Goal: Entertainment & Leisure: Consume media (video, audio)

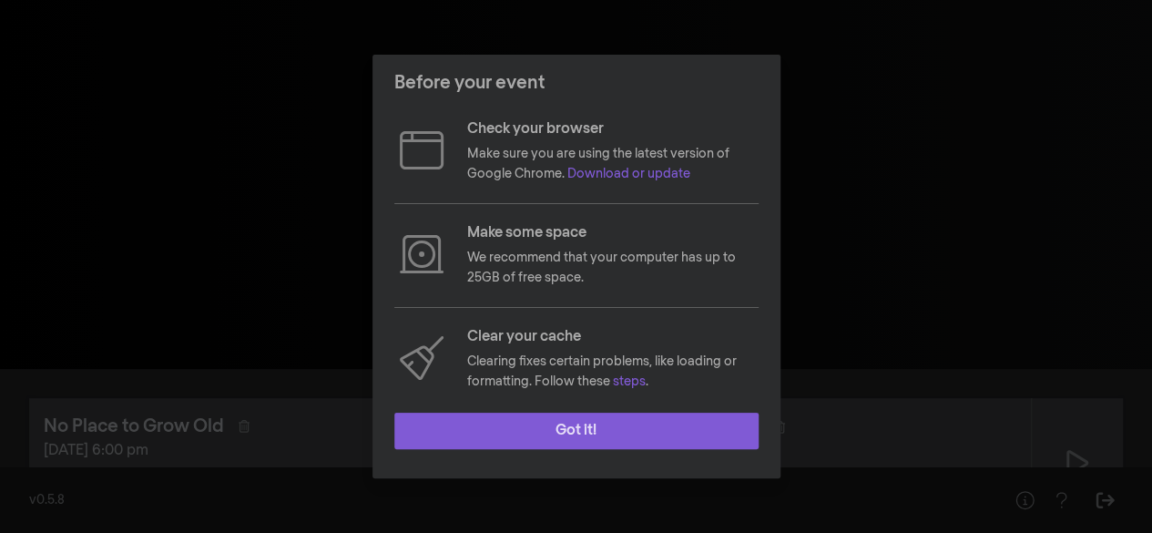
click at [631, 432] on button "Got it!" at bounding box center [576, 431] width 364 height 36
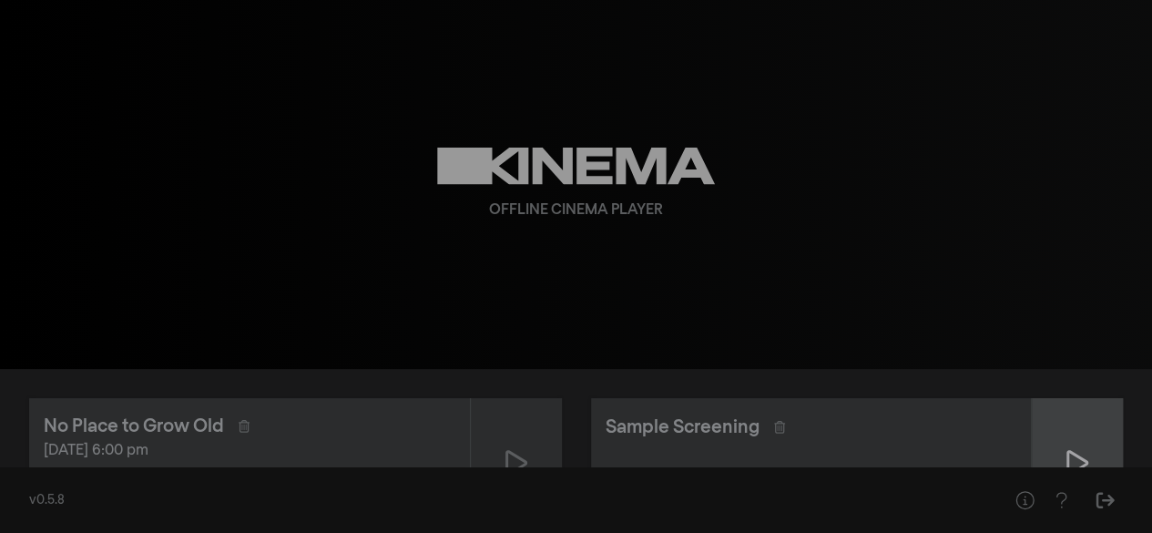
click at [1081, 444] on div at bounding box center [1077, 462] width 91 height 129
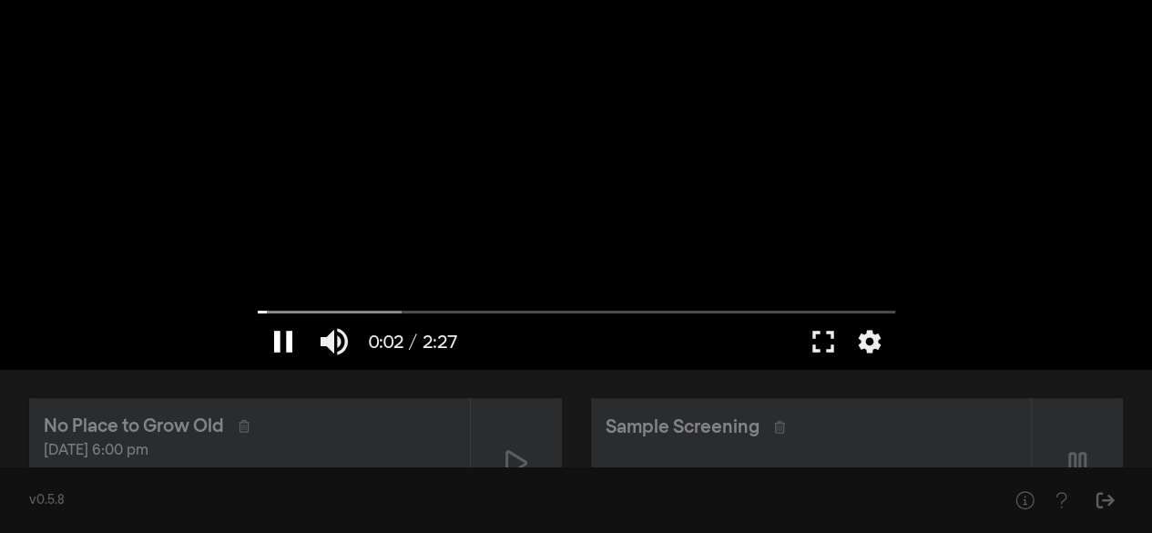
click at [277, 345] on button "pause" at bounding box center [283, 341] width 51 height 55
click at [283, 334] on button "play_arrow" at bounding box center [283, 341] width 51 height 55
click at [825, 342] on button "fullscreen" at bounding box center [823, 341] width 51 height 55
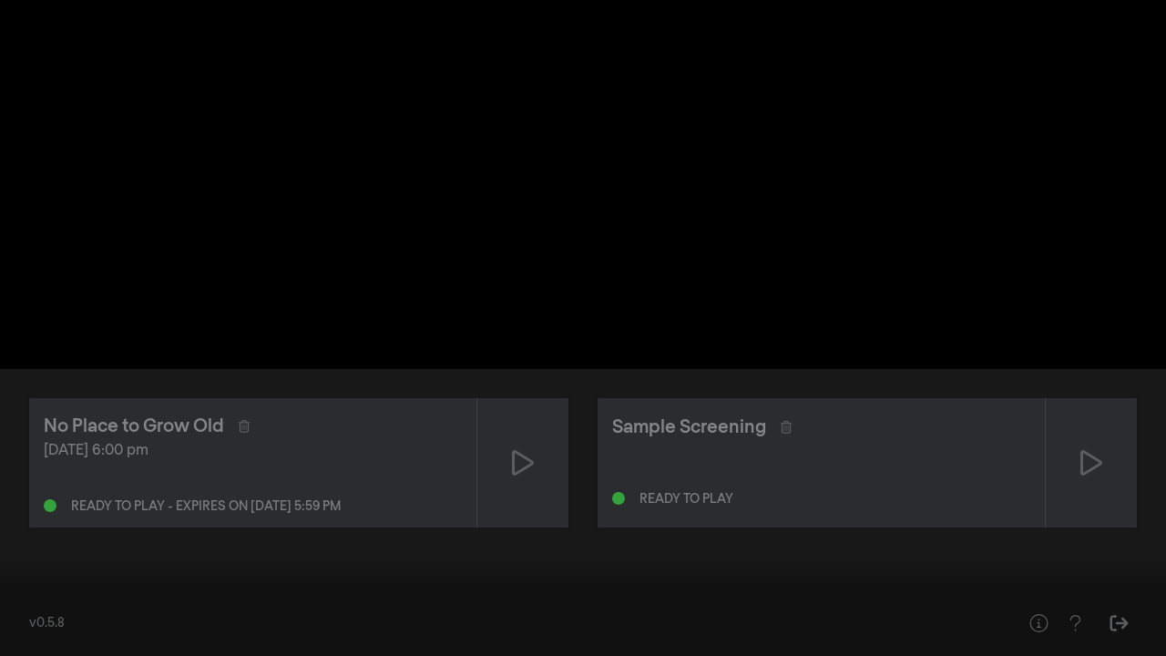
click at [1036, 262] on div at bounding box center [583, 328] width 1166 height 656
click at [31, 532] on button "pause" at bounding box center [34, 628] width 51 height 55
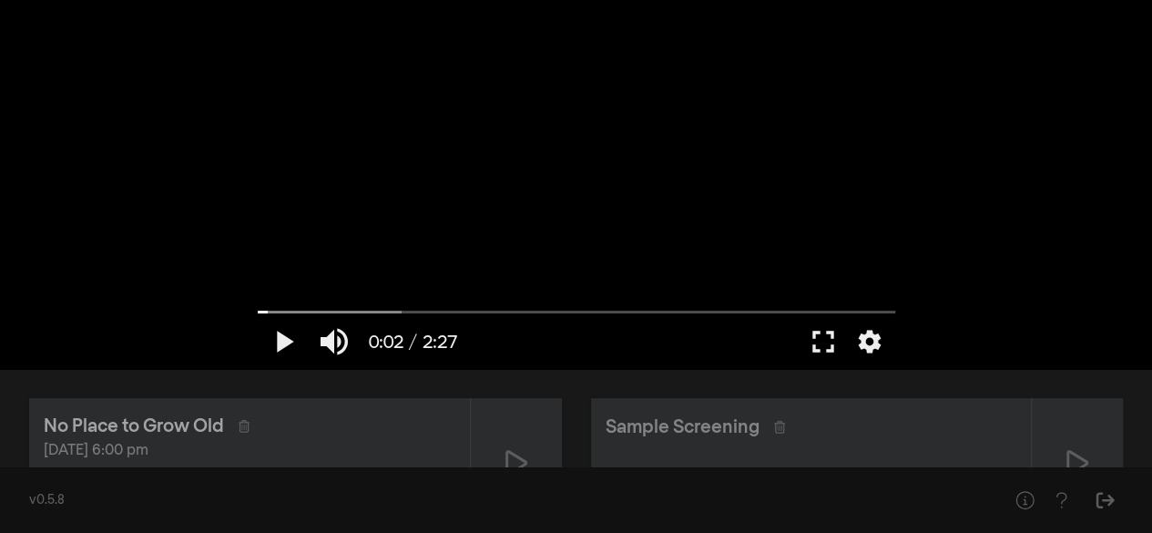
click at [181, 419] on div "No Place to Grow Old" at bounding box center [134, 426] width 180 height 27
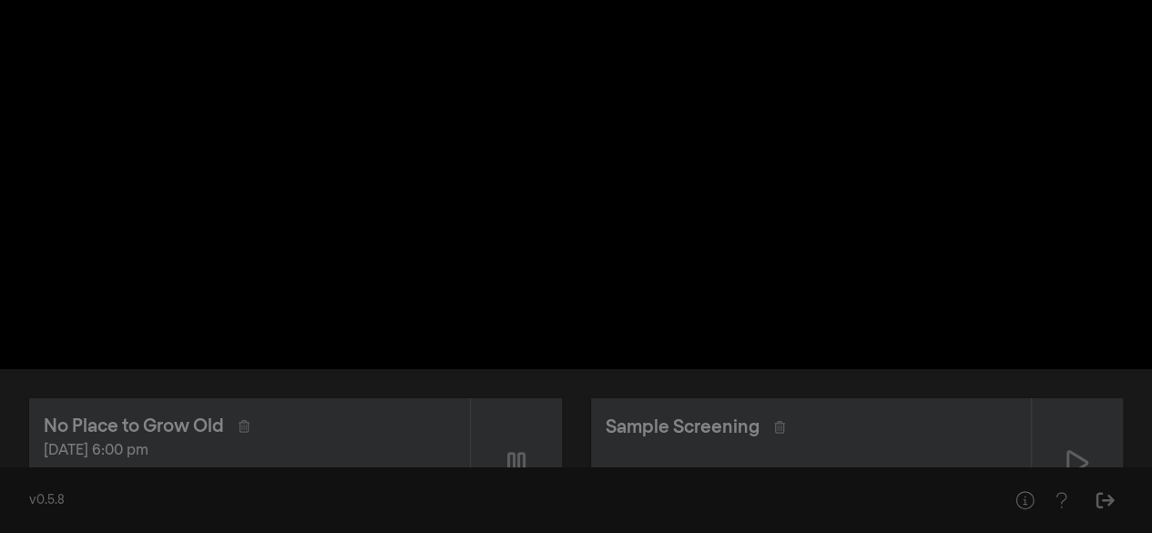
click at [291, 332] on button "pause" at bounding box center [283, 341] width 51 height 55
type input "4.939887"
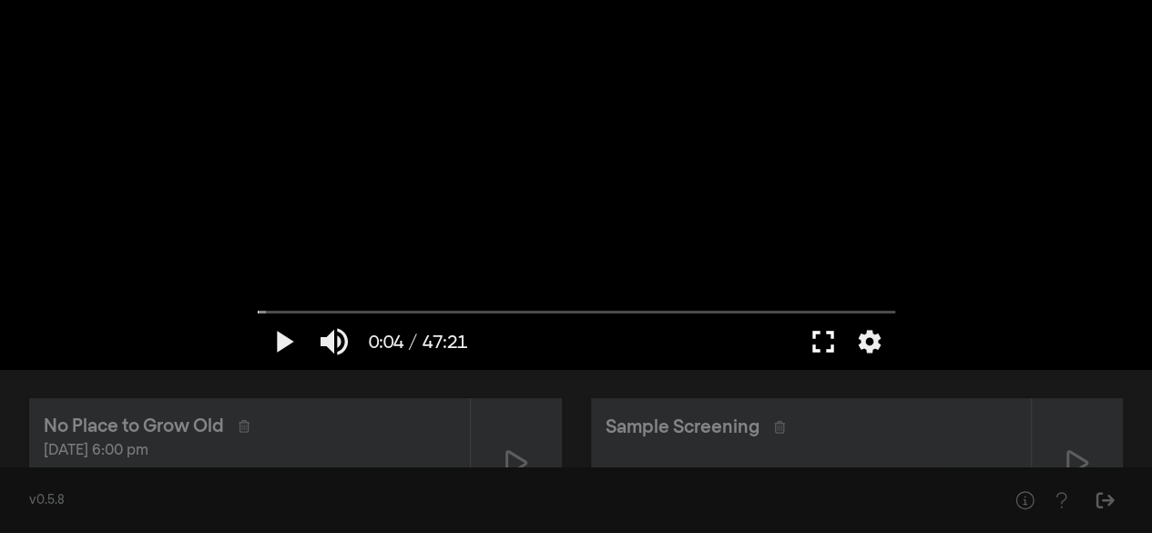
click at [819, 334] on button "fullscreen" at bounding box center [823, 341] width 51 height 55
